Goal: Use online tool/utility: Utilize a website feature to perform a specific function

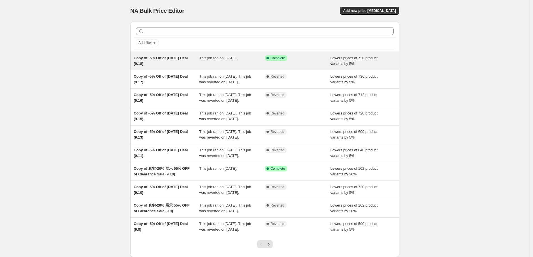
click at [225, 63] on div "This job ran on [DATE]." at bounding box center [232, 60] width 66 height 11
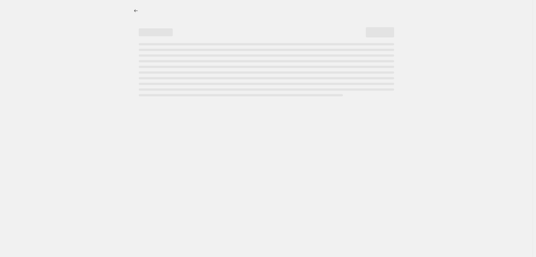
select select "percentage"
select select "pp"
select select "collection"
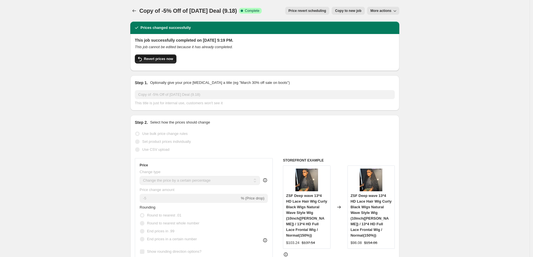
click at [166, 60] on span "Revert prices now" at bounding box center [158, 59] width 29 height 5
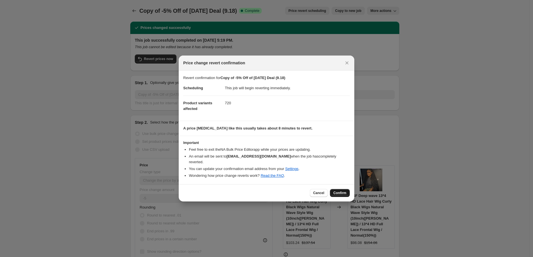
click at [340, 191] on span "Confirm" at bounding box center [339, 193] width 13 height 5
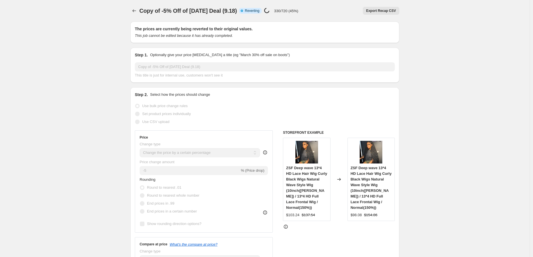
select select "percentage"
select select "pp"
select select "collection"
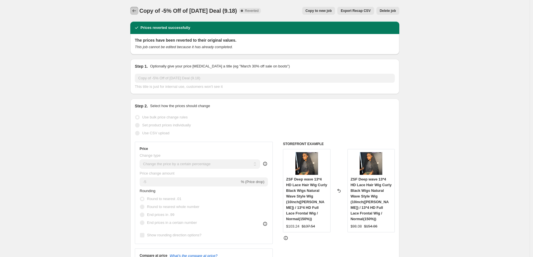
click at [136, 9] on icon "Price change jobs" at bounding box center [134, 11] width 6 height 6
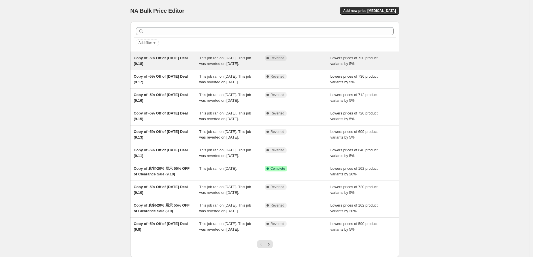
click at [285, 66] on div "Complete Reverted" at bounding box center [298, 60] width 66 height 11
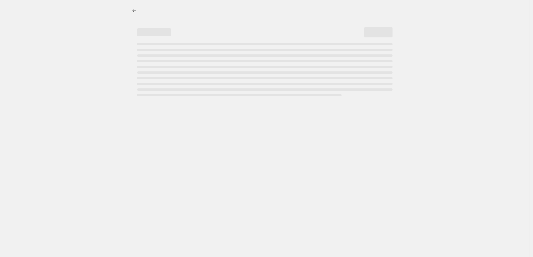
select select "percentage"
select select "pp"
select select "collection"
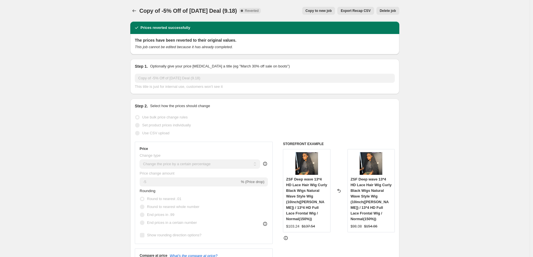
click at [329, 8] on button "Copy to new job" at bounding box center [318, 11] width 33 height 8
select select "percentage"
select select "pp"
select select "collection"
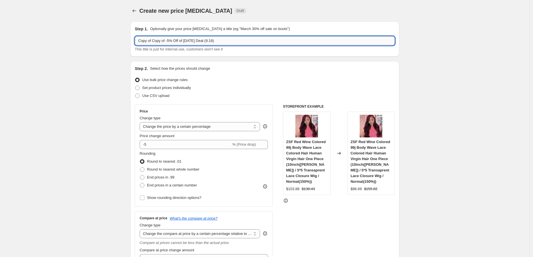
drag, startPoint x: 154, startPoint y: 43, endPoint x: 137, endPoint y: 41, distance: 16.5
click at [137, 41] on input "Copy of Copy of -5% Off of [DATE] Deal (9.18)" at bounding box center [265, 40] width 260 height 9
click at [197, 42] on input "Copy of -5% Off of [DATE] Deal (9.18)" at bounding box center [265, 40] width 260 height 9
type input "Copy of -5% Off of [DATE] Deal (9.19)"
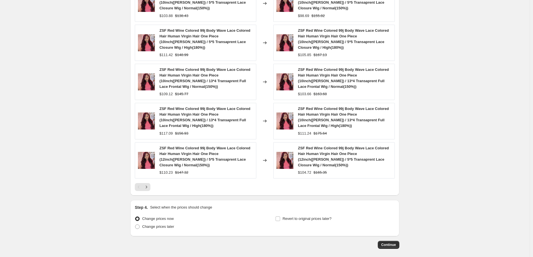
scroll to position [494, 0]
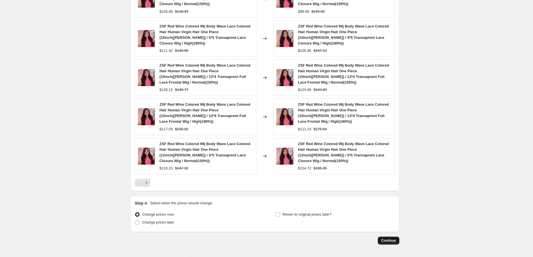
click at [391, 238] on span "Continue" at bounding box center [388, 240] width 15 height 5
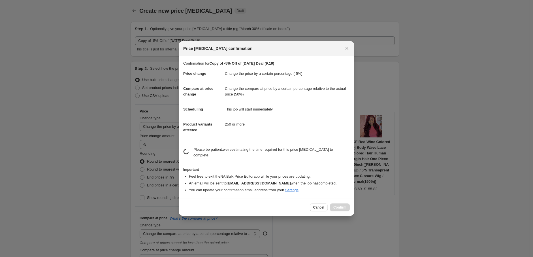
scroll to position [0, 0]
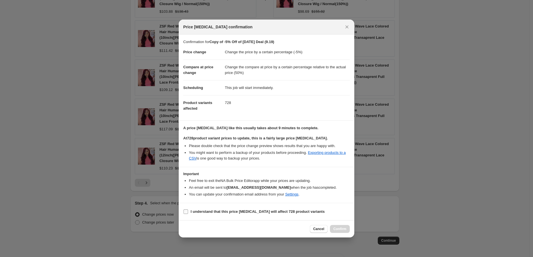
click at [185, 213] on input "I understand that this price [MEDICAL_DATA] will affect 728 product variants" at bounding box center [186, 211] width 5 height 5
checkbox input "true"
click at [343, 227] on span "Confirm" at bounding box center [339, 229] width 13 height 5
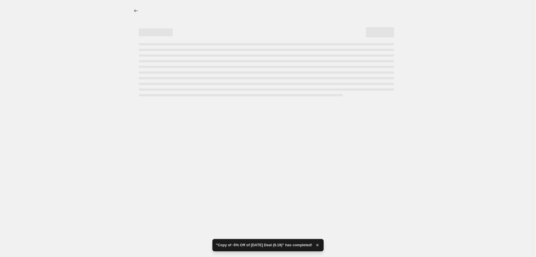
select select "percentage"
select select "pp"
select select "collection"
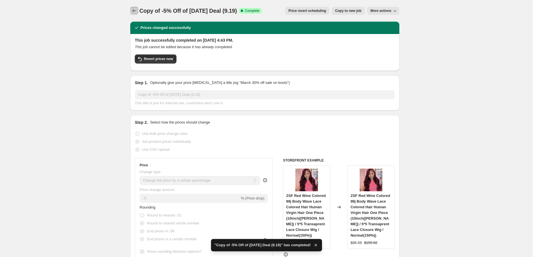
click at [135, 10] on icon "Price change jobs" at bounding box center [134, 11] width 6 height 6
